Goal: Find specific page/section: Find specific page/section

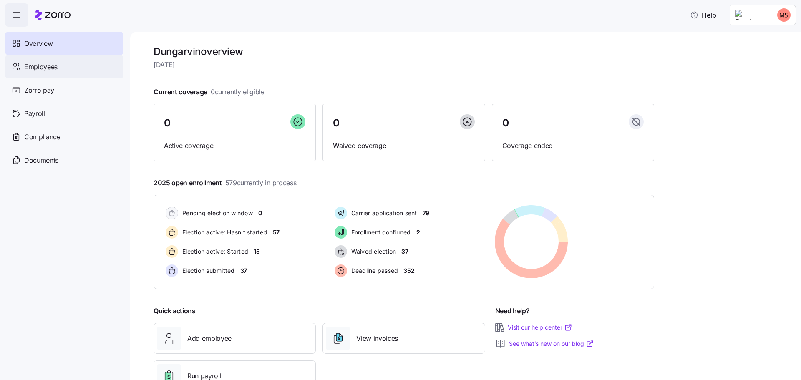
click at [39, 63] on span "Employees" at bounding box center [40, 67] width 33 height 10
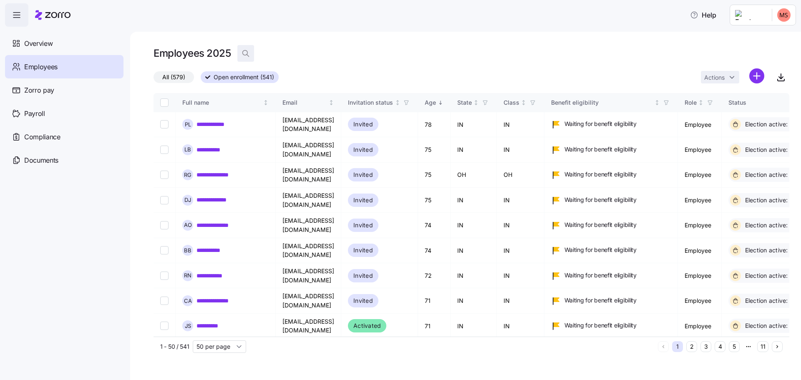
click at [245, 55] on icon "button" at bounding box center [246, 53] width 8 height 8
